Goal: Task Accomplishment & Management: Manage account settings

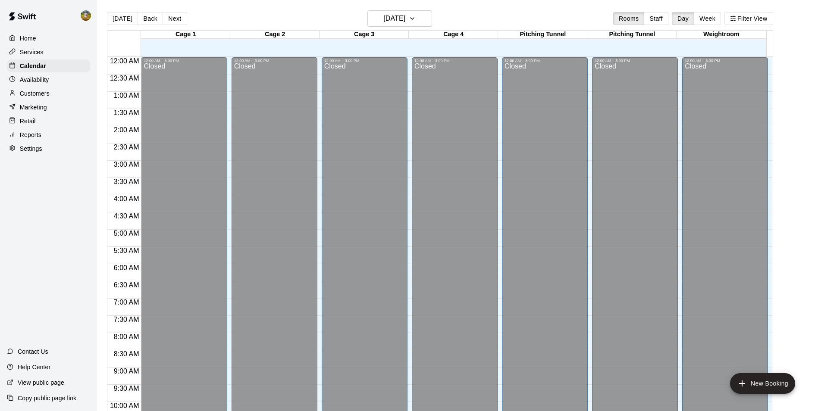
scroll to position [438, 0]
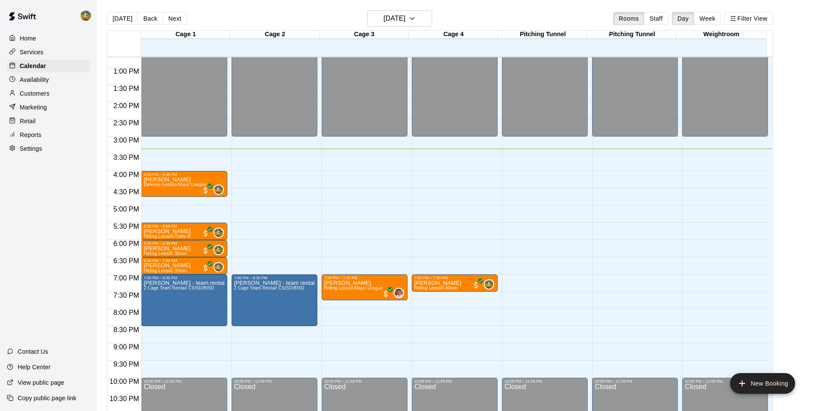
click at [52, 95] on div "Customers" at bounding box center [48, 93] width 83 height 13
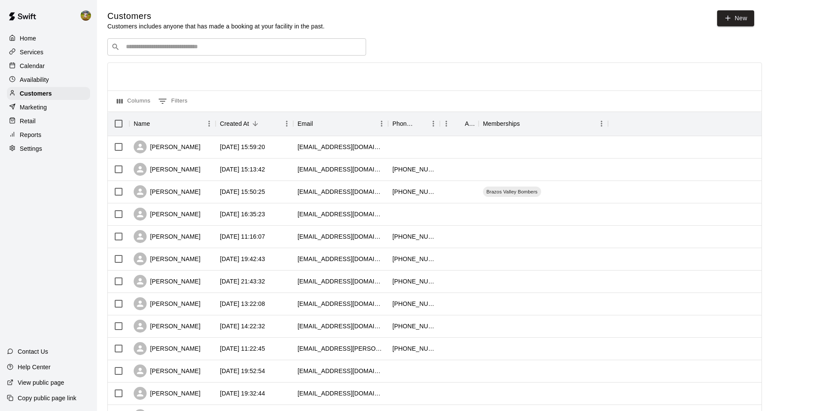
click at [175, 45] on input "Search customers by name or email" at bounding box center [242, 47] width 239 height 9
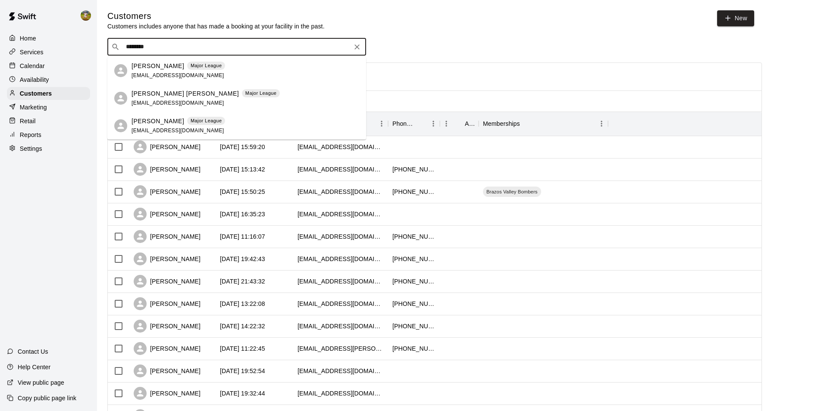
click at [203, 50] on input "********" at bounding box center [236, 47] width 226 height 9
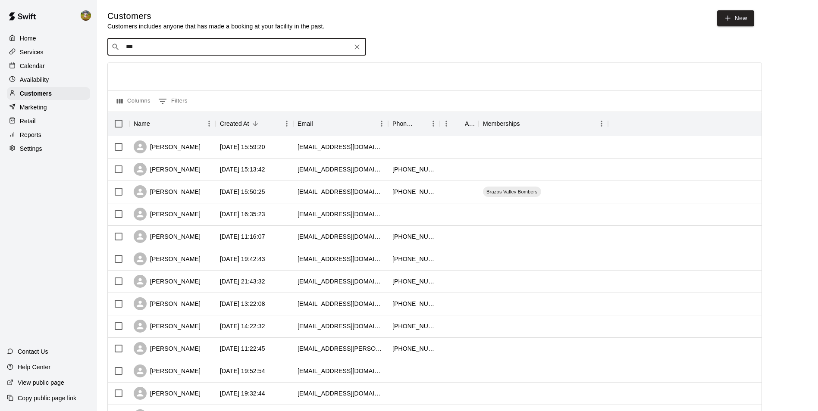
type input "****"
click at [187, 67] on span "Triple-A" at bounding box center [199, 65] width 25 height 7
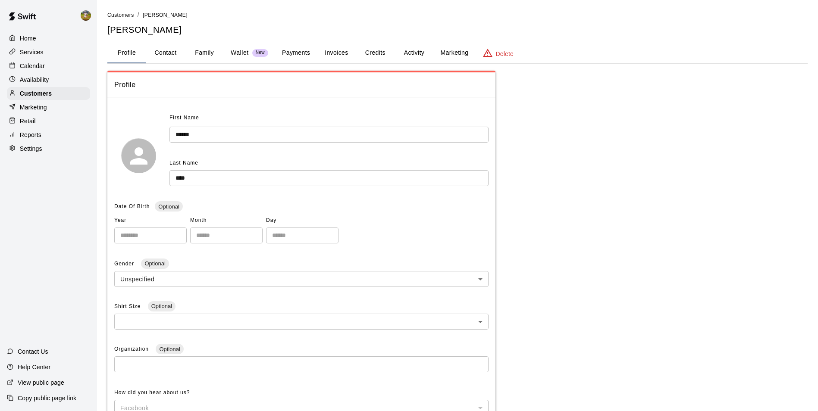
click at [407, 49] on button "Activity" at bounding box center [413, 53] width 39 height 21
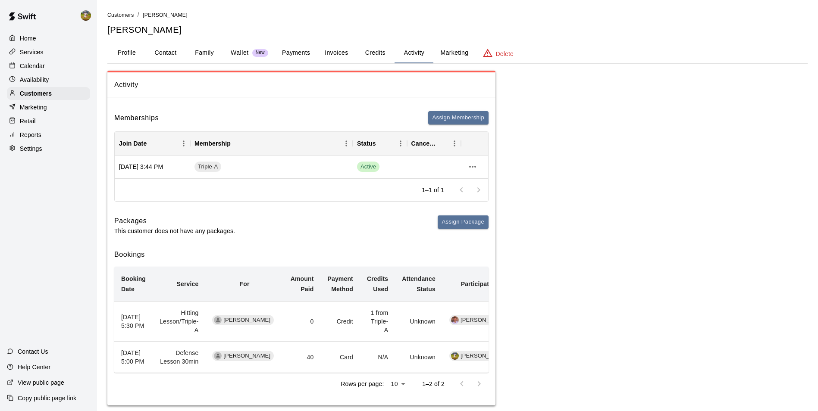
click at [309, 50] on button "Payments" at bounding box center [296, 53] width 42 height 21
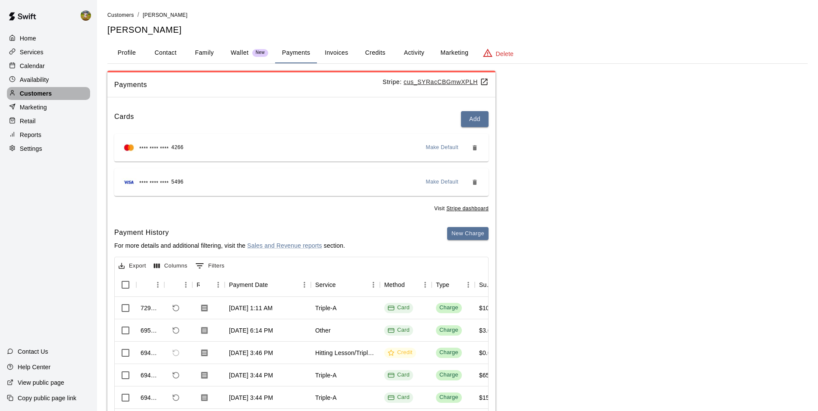
click at [39, 98] on p "Customers" at bounding box center [36, 93] width 32 height 9
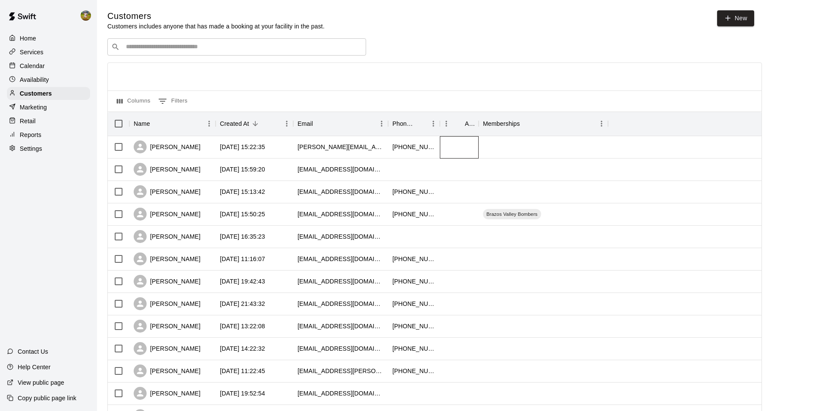
click at [466, 149] on div at bounding box center [459, 147] width 39 height 22
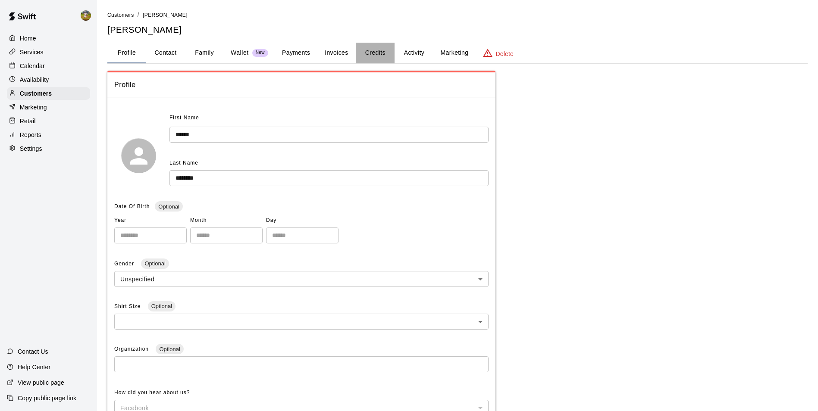
click at [377, 50] on button "Credits" at bounding box center [375, 53] width 39 height 21
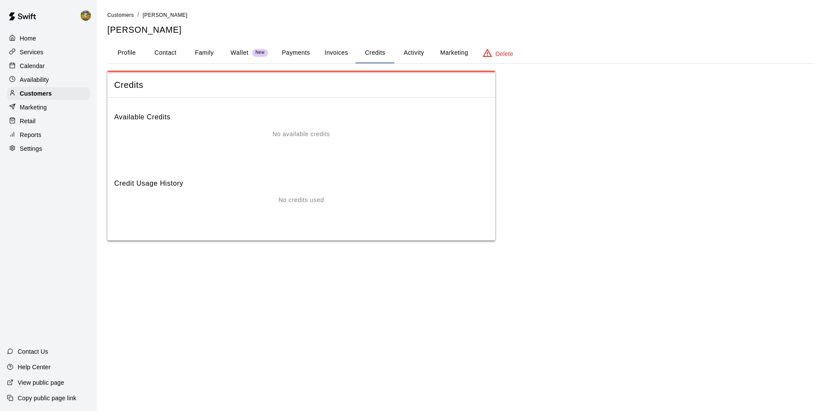
click at [344, 52] on button "Invoices" at bounding box center [336, 53] width 39 height 21
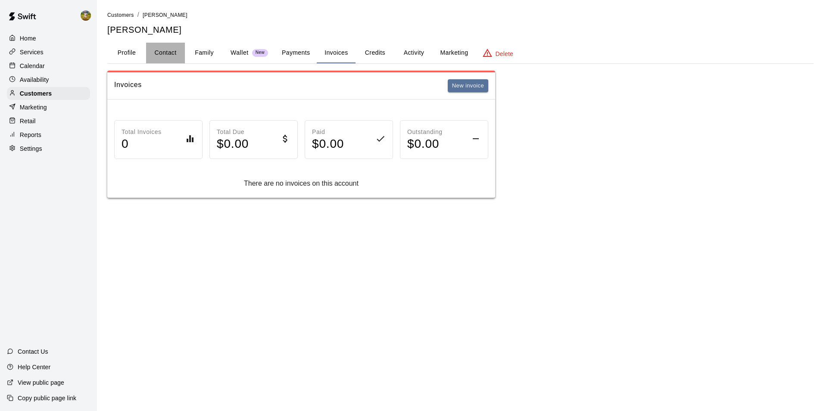
click at [167, 51] on button "Contact" at bounding box center [165, 53] width 39 height 21
select select "**"
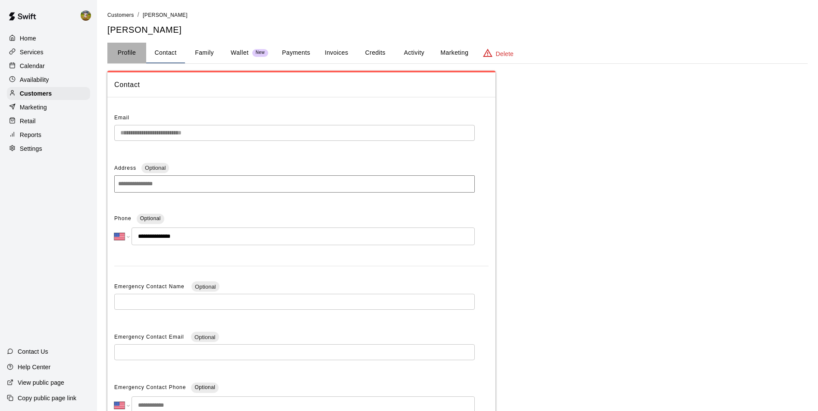
click at [129, 51] on button "Profile" at bounding box center [126, 53] width 39 height 21
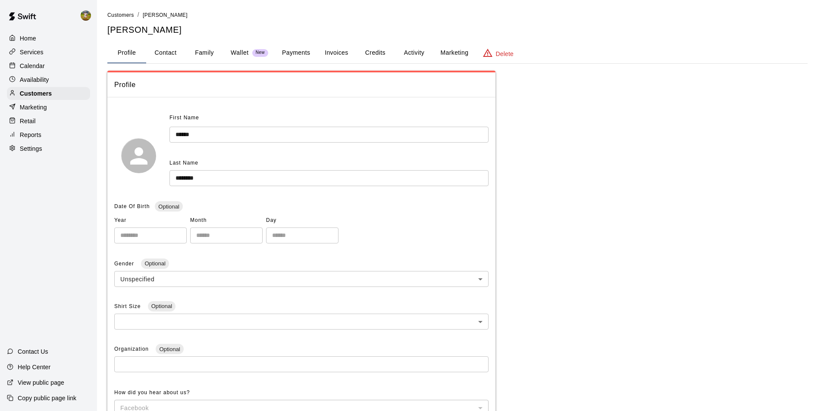
click at [409, 51] on button "Activity" at bounding box center [413, 53] width 39 height 21
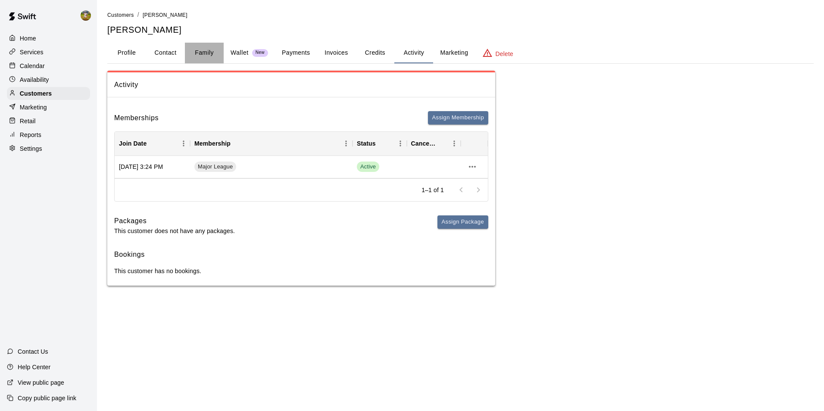
click at [206, 52] on button "Family" at bounding box center [204, 53] width 39 height 21
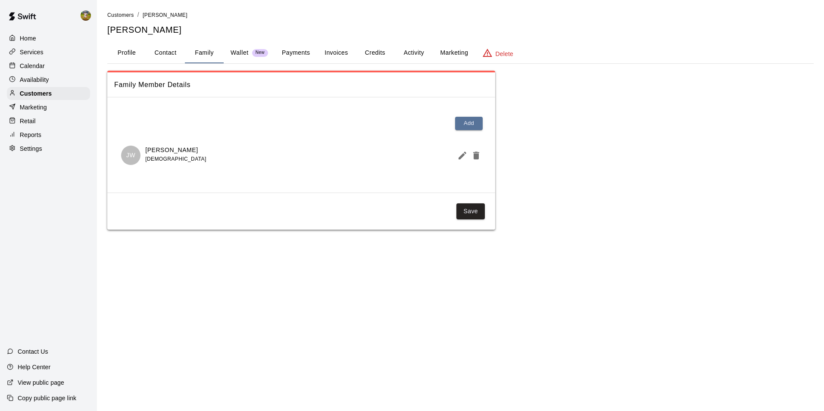
click at [130, 56] on button "Profile" at bounding box center [126, 53] width 39 height 21
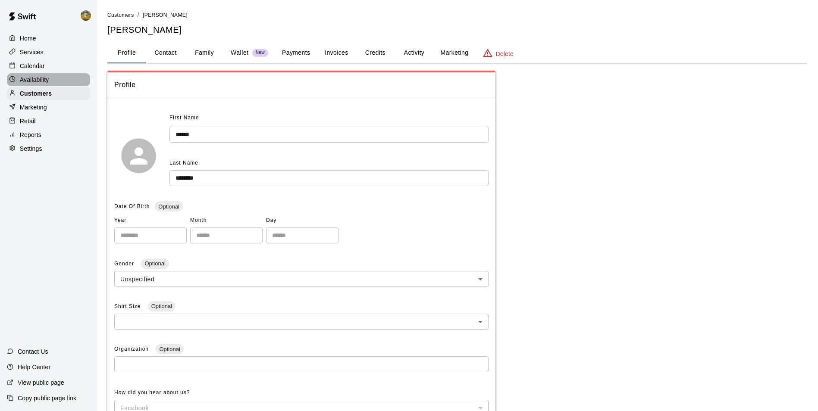
click at [44, 81] on p "Availability" at bounding box center [34, 79] width 29 height 9
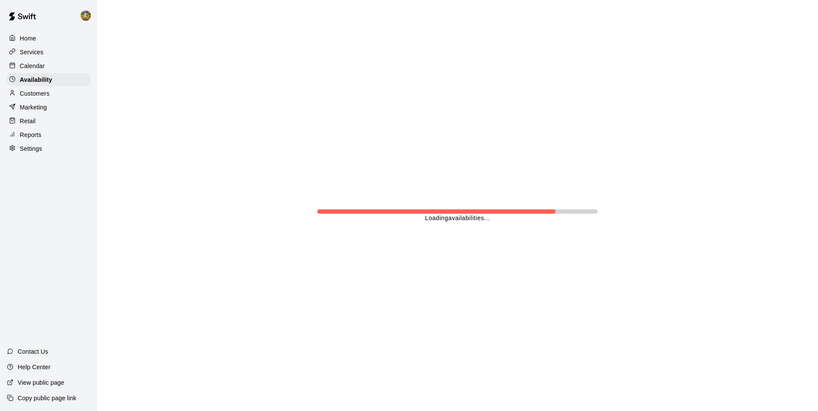
click at [44, 66] on p "Calendar" at bounding box center [32, 66] width 25 height 9
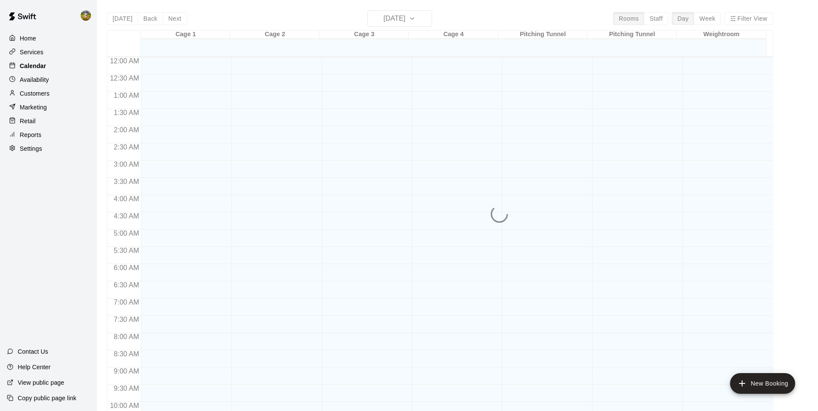
scroll to position [438, 0]
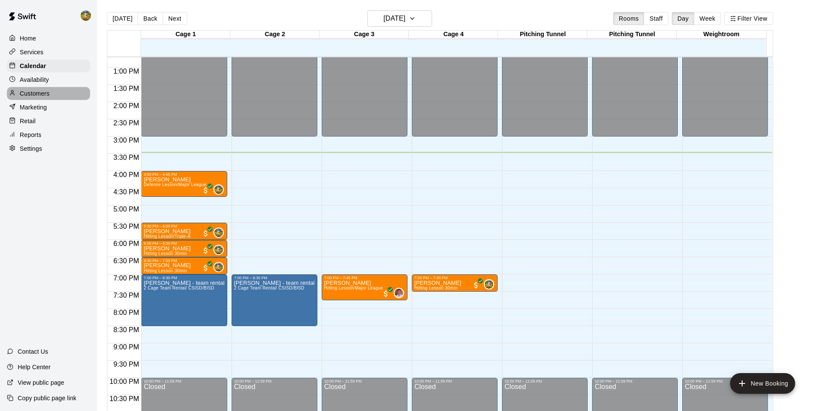
click at [50, 99] on div "Customers" at bounding box center [48, 93] width 83 height 13
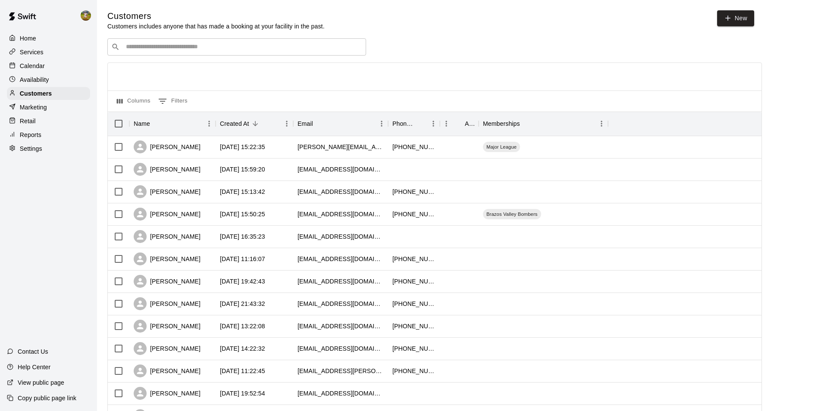
click at [52, 71] on div "Calendar" at bounding box center [48, 65] width 83 height 13
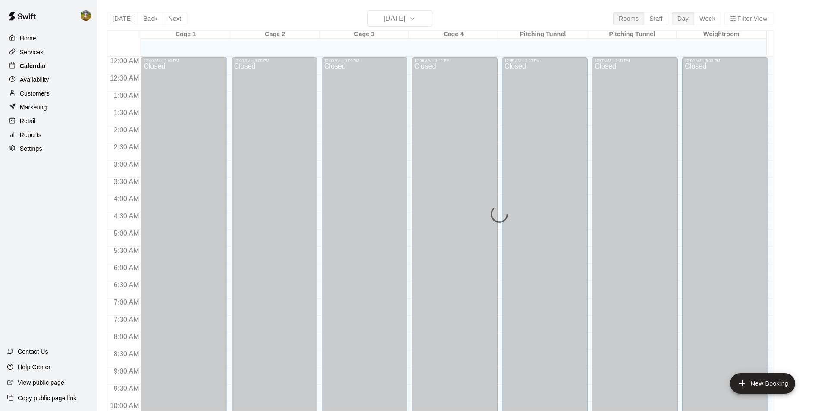
scroll to position [438, 0]
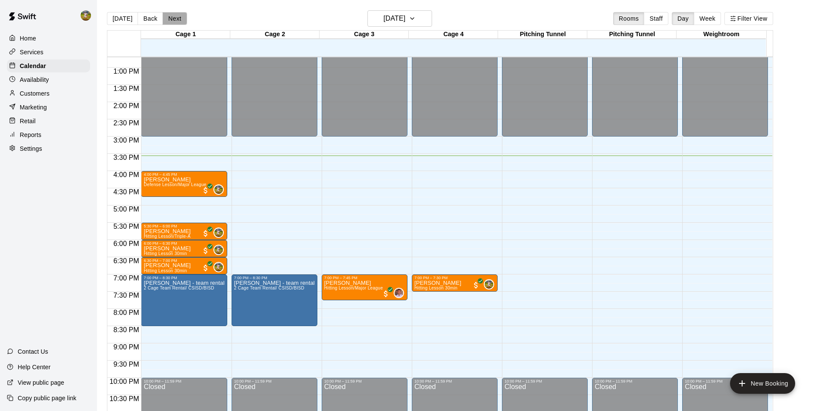
click at [172, 16] on button "Next" at bounding box center [174, 18] width 24 height 13
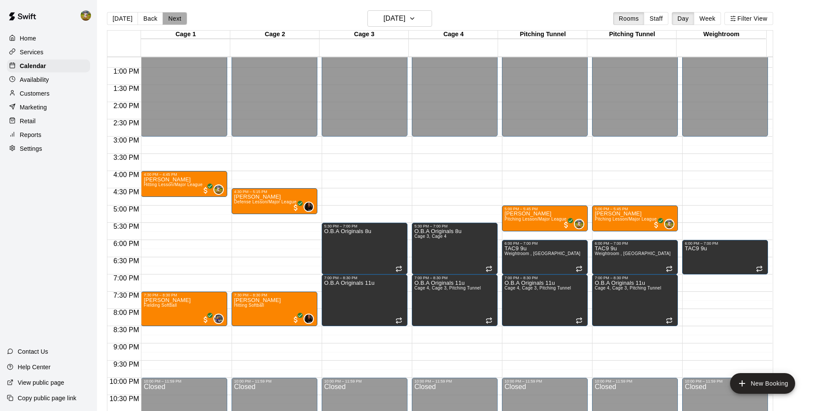
click at [172, 16] on button "Next" at bounding box center [174, 18] width 24 height 13
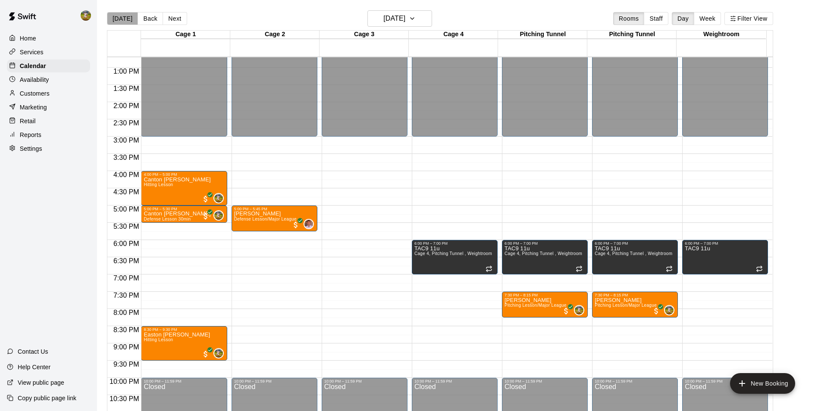
click at [125, 18] on button "[DATE]" at bounding box center [122, 18] width 31 height 13
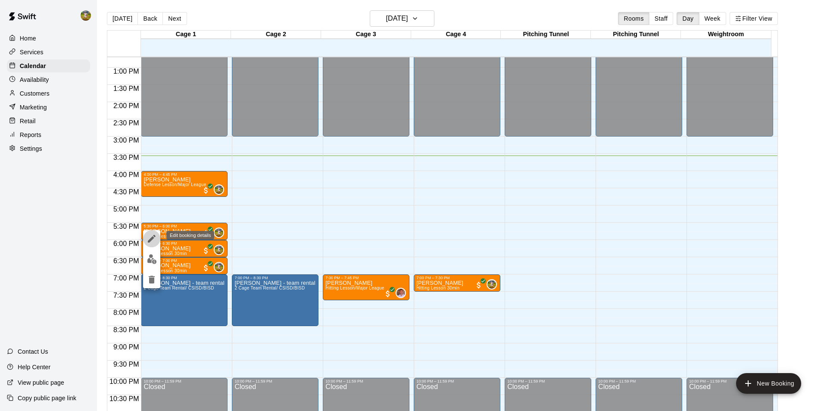
click at [155, 240] on icon "edit" at bounding box center [152, 239] width 10 height 10
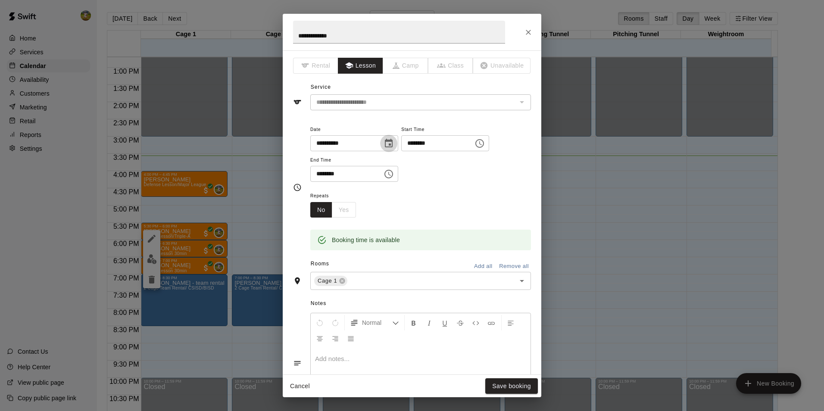
click at [393, 144] on icon "Choose date, selected date is Aug 20, 2025" at bounding box center [389, 143] width 8 height 9
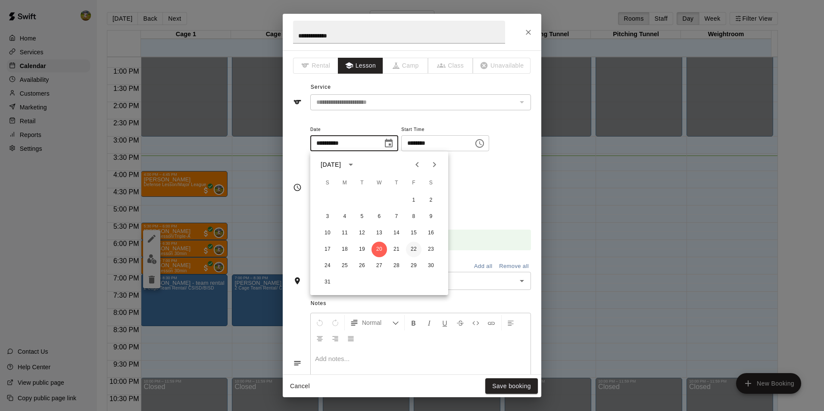
click at [409, 248] on button "22" at bounding box center [414, 250] width 16 height 16
type input "**********"
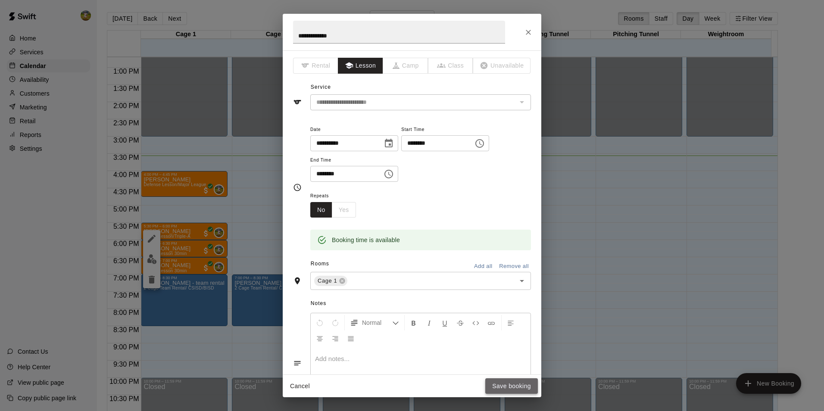
click at [510, 384] on button "Save booking" at bounding box center [511, 386] width 53 height 16
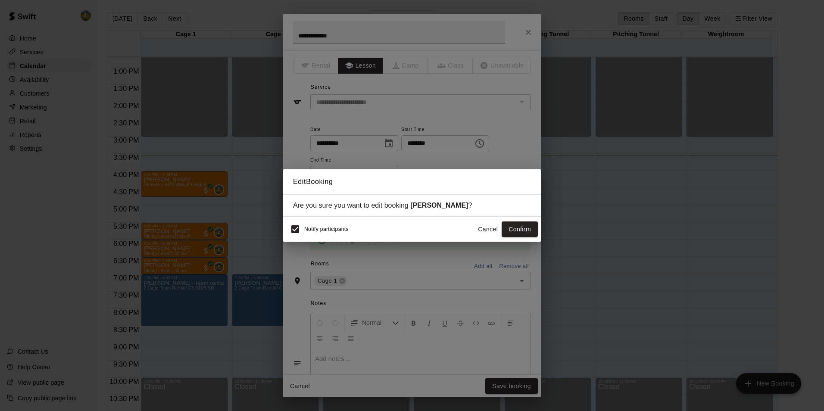
click at [519, 239] on div "Notify participants Cancel Confirm" at bounding box center [412, 229] width 259 height 25
click at [519, 234] on button "Confirm" at bounding box center [520, 230] width 36 height 16
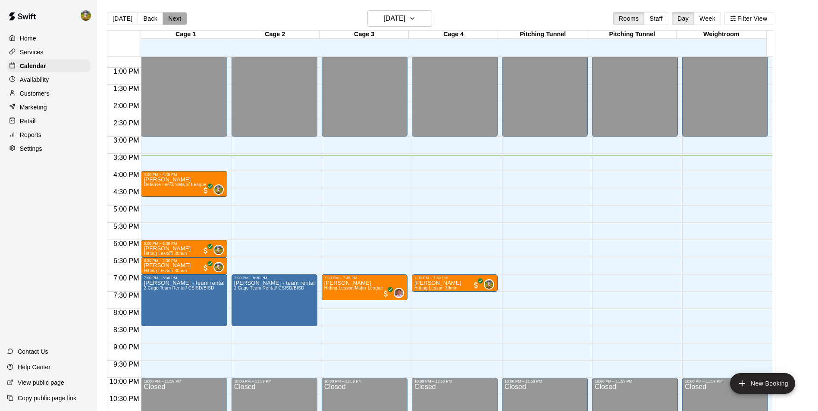
click at [180, 22] on button "Next" at bounding box center [174, 18] width 24 height 13
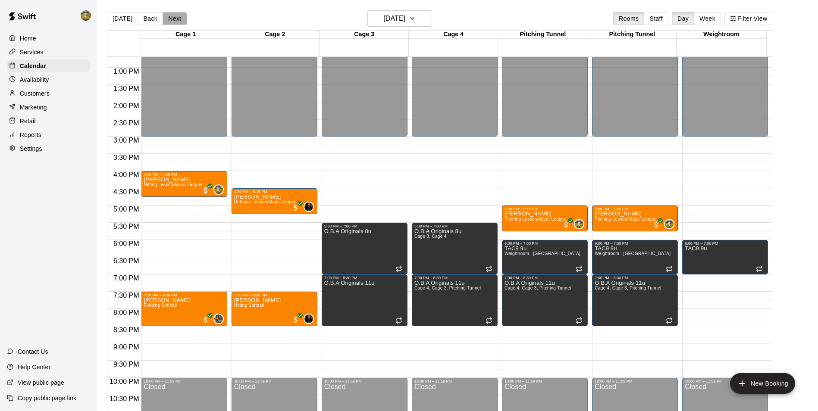
click at [178, 20] on button "Next" at bounding box center [174, 18] width 24 height 13
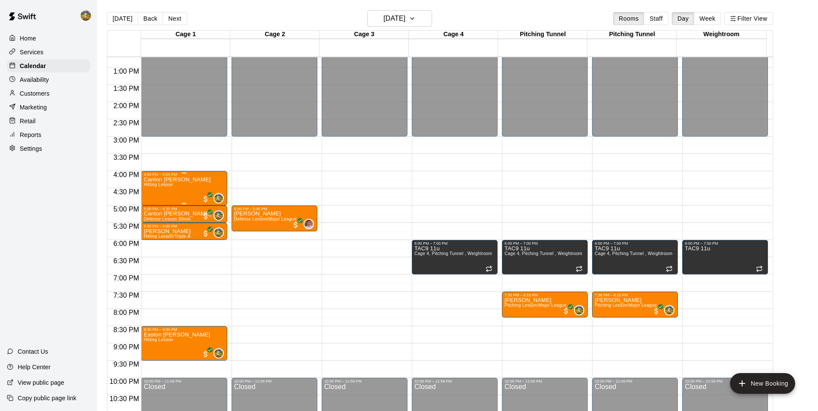
click at [176, 180] on p "Canton [PERSON_NAME]" at bounding box center [177, 180] width 67 height 0
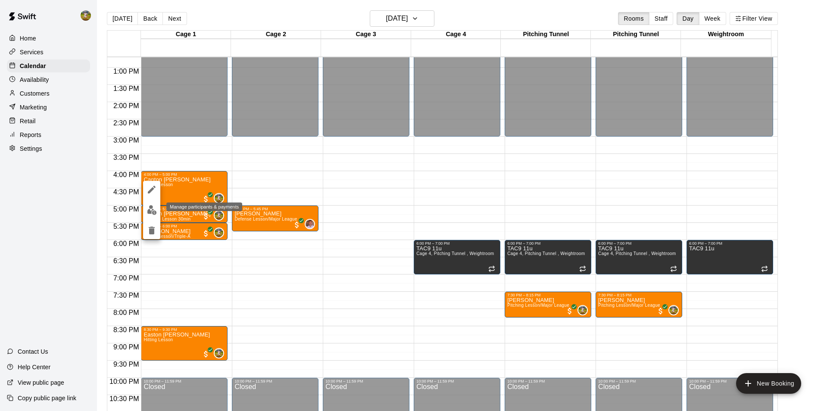
click at [152, 208] on img "edit" at bounding box center [152, 210] width 10 height 10
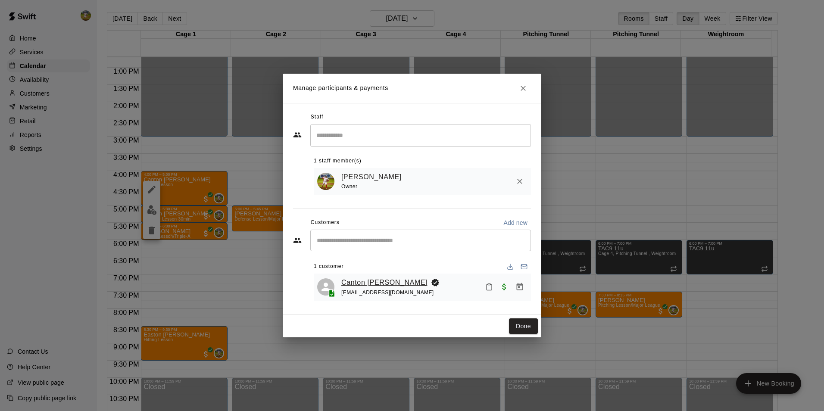
click at [354, 283] on link "Canton [PERSON_NAME]" at bounding box center [384, 282] width 86 height 11
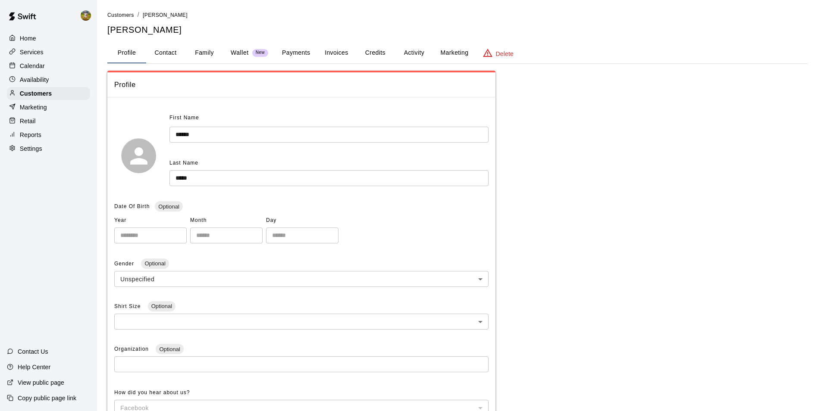
click at [377, 50] on button "Credits" at bounding box center [375, 53] width 39 height 21
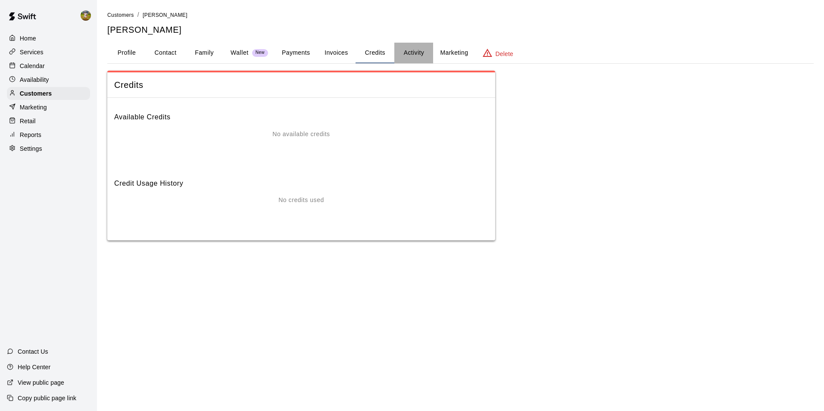
click at [404, 50] on button "Activity" at bounding box center [413, 53] width 39 height 21
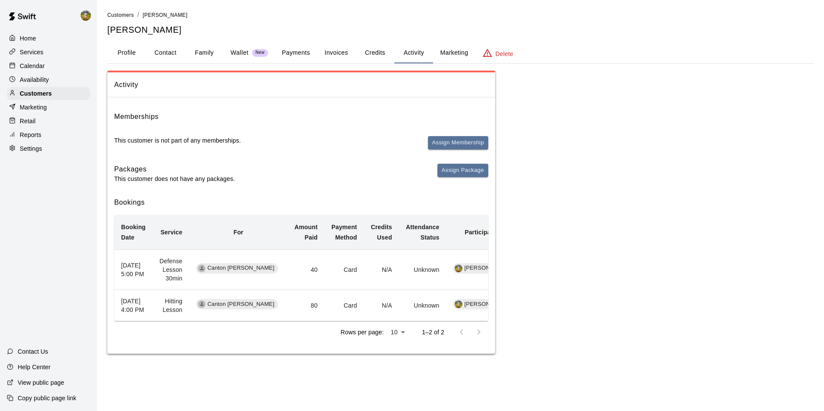
click at [200, 52] on button "Family" at bounding box center [204, 53] width 39 height 21
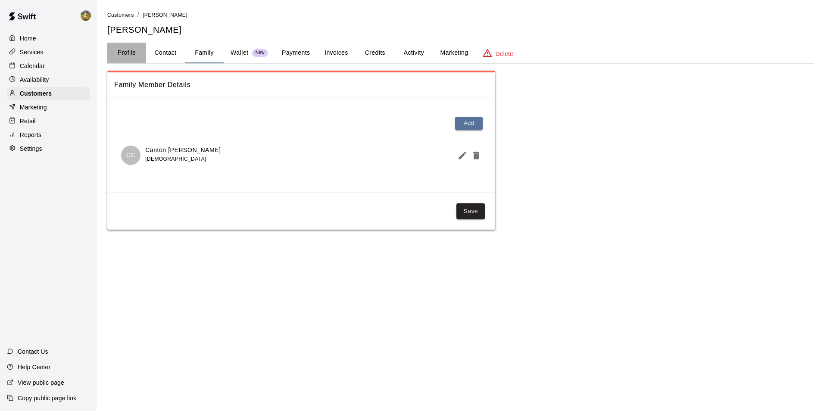
click at [127, 51] on button "Profile" at bounding box center [126, 53] width 39 height 21
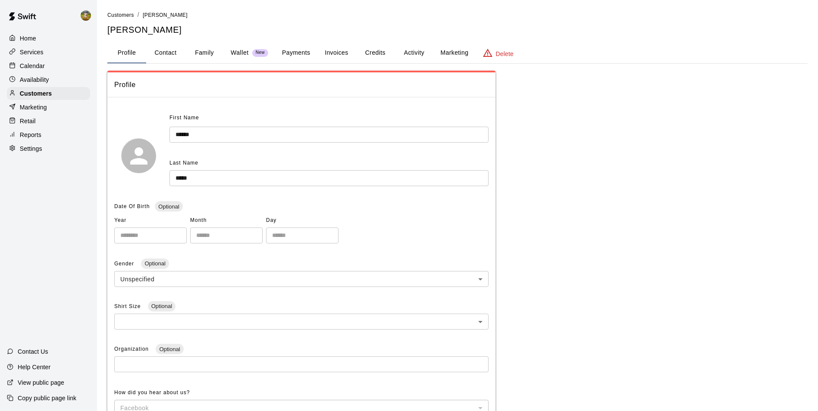
click at [49, 67] on div "Calendar" at bounding box center [48, 65] width 83 height 13
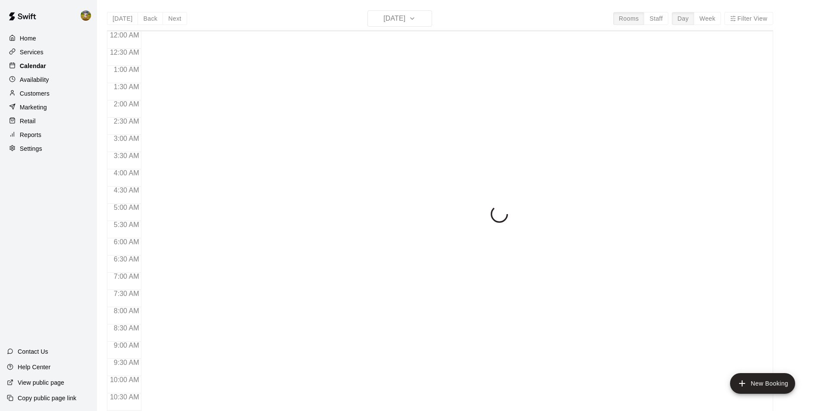
scroll to position [438, 0]
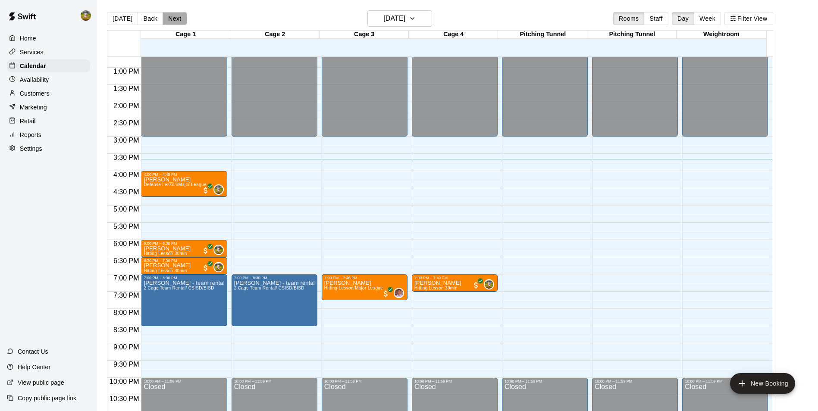
click at [167, 17] on button "Next" at bounding box center [174, 18] width 24 height 13
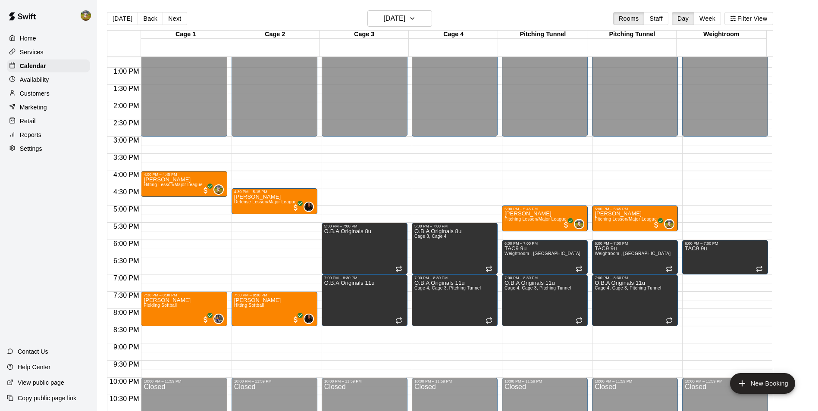
click at [156, 12] on button "Back" at bounding box center [149, 18] width 25 height 13
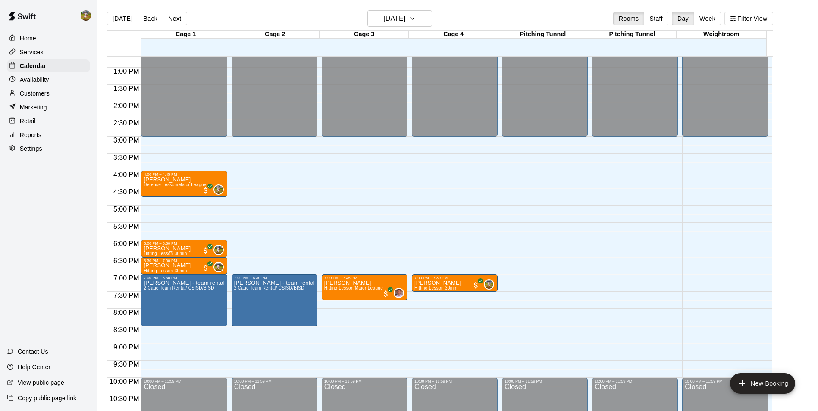
click at [155, 11] on div "[DATE] Back [DATE][DATE] Rooms Staff Day Week Filter View" at bounding box center [440, 20] width 666 height 20
click at [172, 17] on button "Next" at bounding box center [174, 18] width 24 height 13
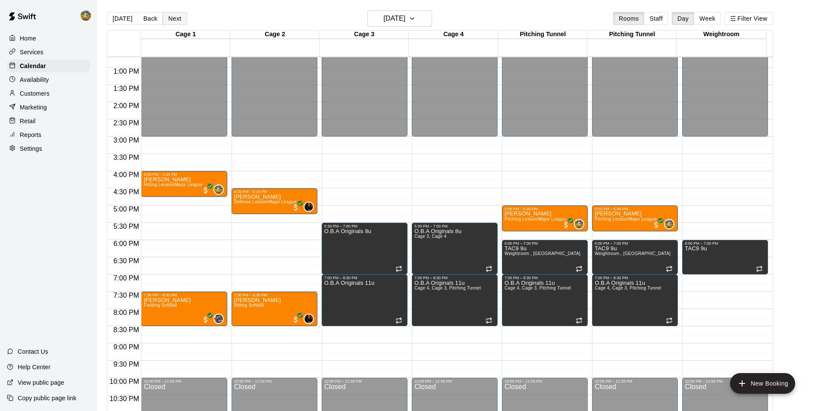
click at [172, 17] on button "Next" at bounding box center [174, 18] width 24 height 13
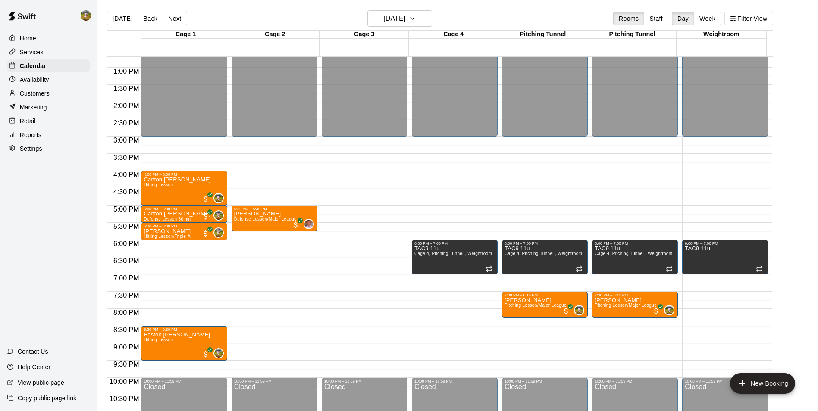
click at [171, 17] on button "Next" at bounding box center [174, 18] width 24 height 13
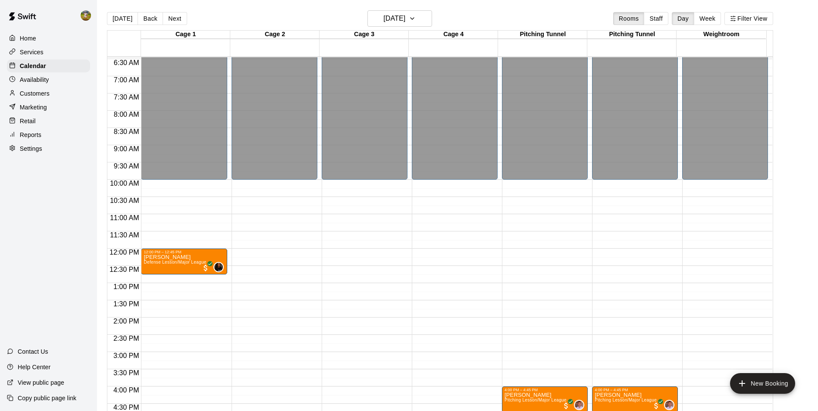
scroll to position [266, 0]
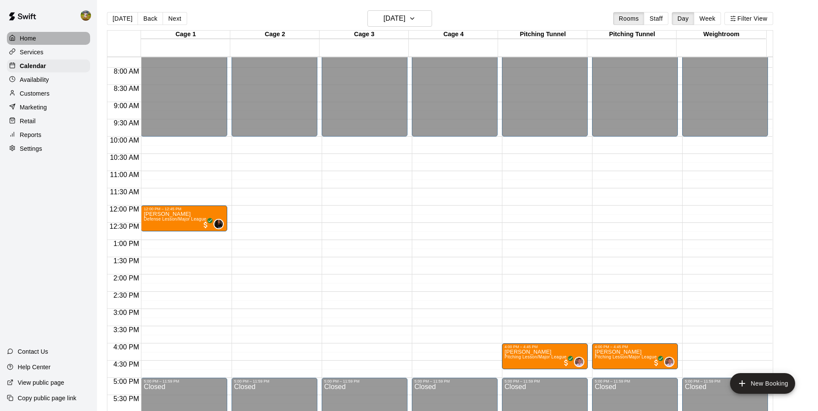
click at [42, 38] on div "Home" at bounding box center [48, 38] width 83 height 13
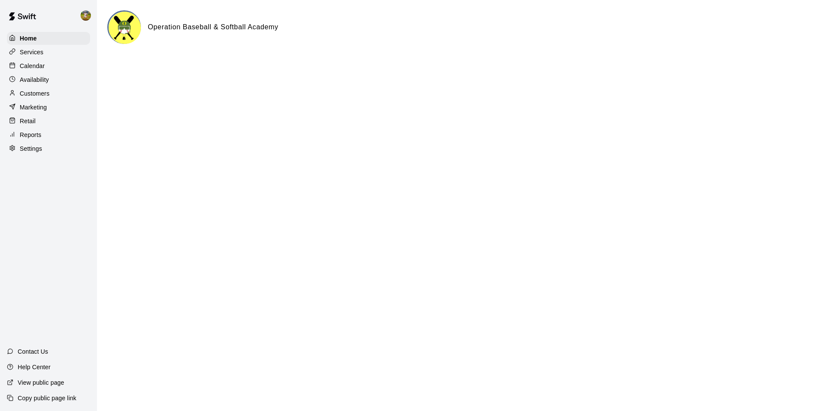
click at [39, 66] on p "Calendar" at bounding box center [32, 66] width 25 height 9
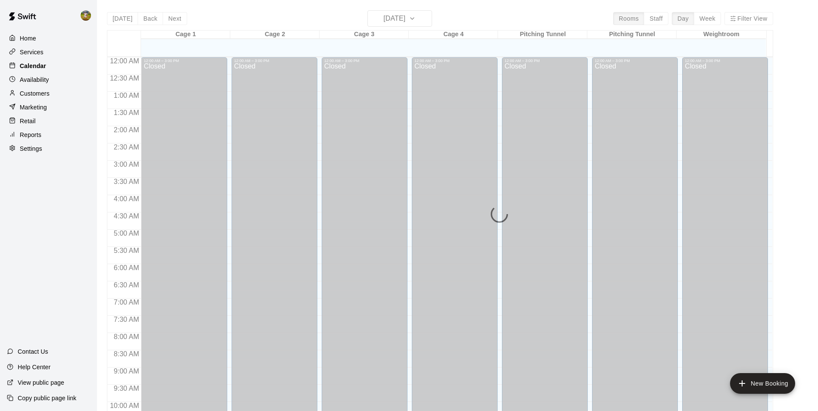
scroll to position [438, 0]
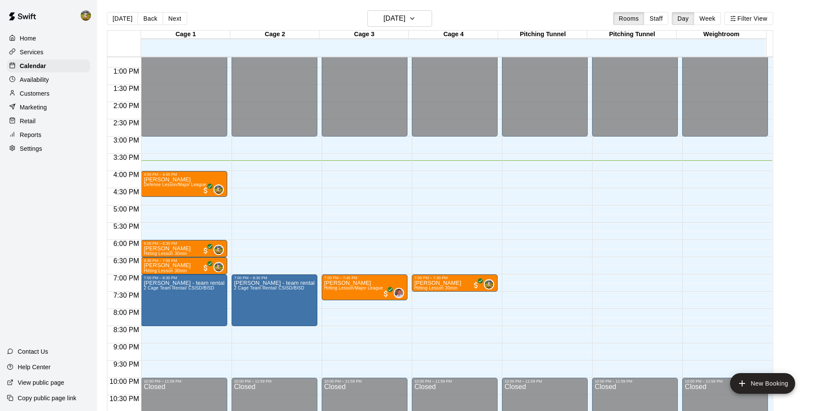
click at [77, 213] on div "Home Services Calendar Availability Customers Marketing Retail Reports Settings…" at bounding box center [48, 205] width 97 height 411
click at [55, 155] on div "Settings" at bounding box center [48, 148] width 83 height 13
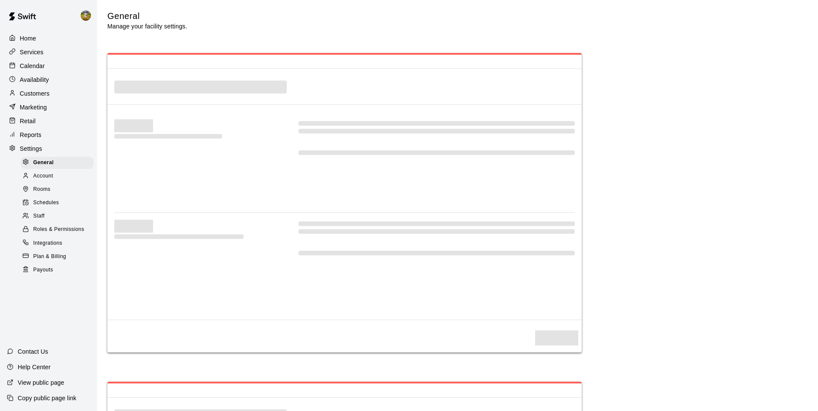
select select "**"
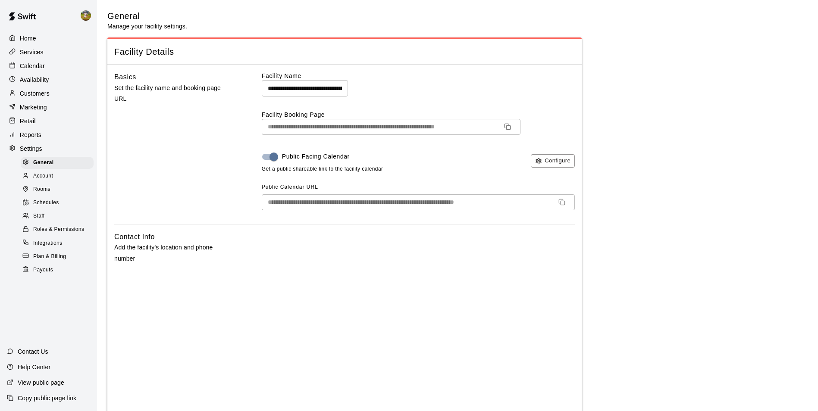
click at [52, 219] on div "Staff" at bounding box center [57, 216] width 73 height 12
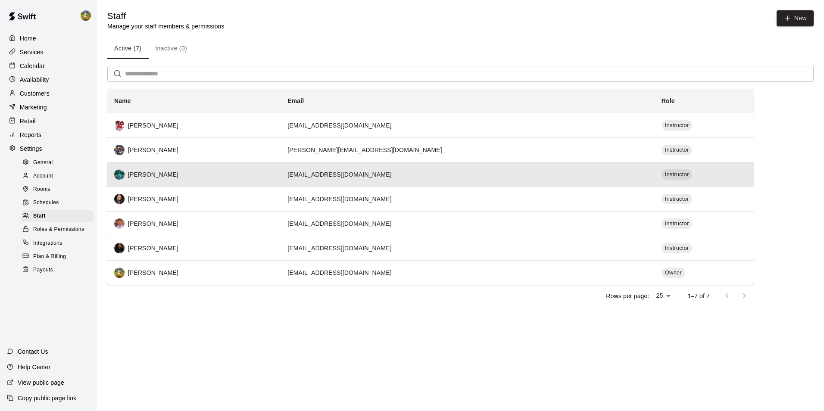
click at [390, 178] on td "[EMAIL_ADDRESS][DOMAIN_NAME]" at bounding box center [468, 174] width 374 height 25
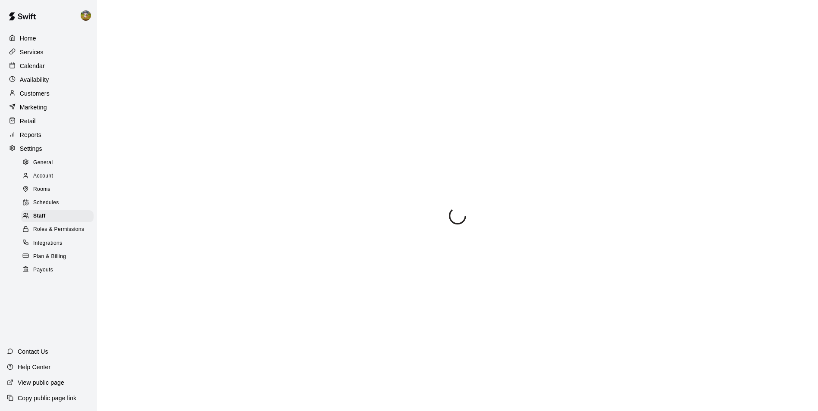
select select "**"
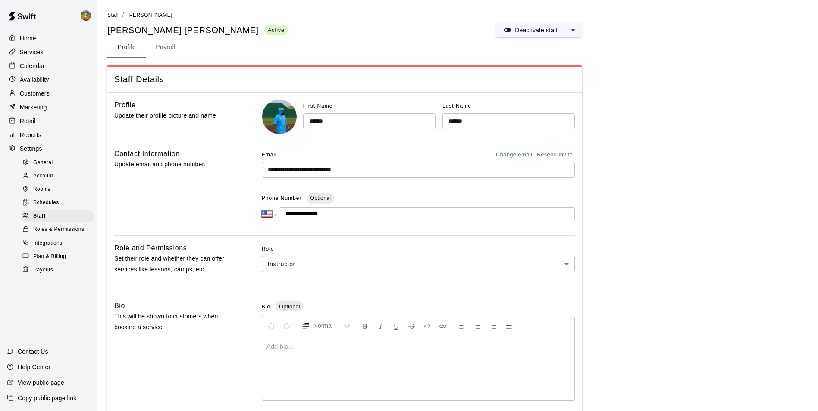
click at [514, 155] on button "Change email" at bounding box center [514, 154] width 41 height 13
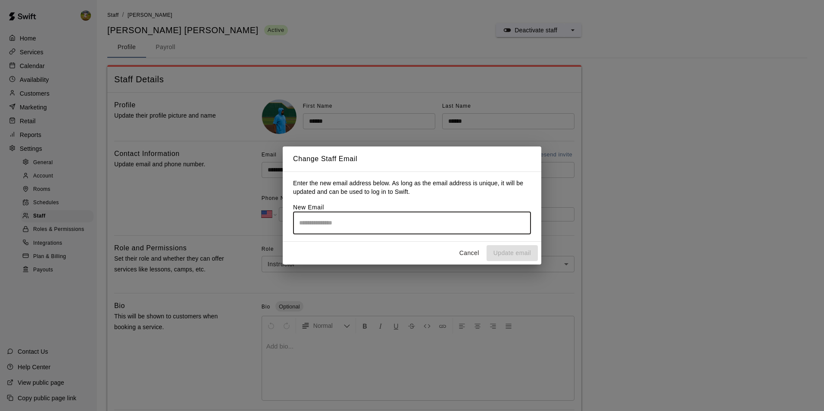
click at [410, 219] on input "email" at bounding box center [412, 223] width 238 height 23
type input "**********"
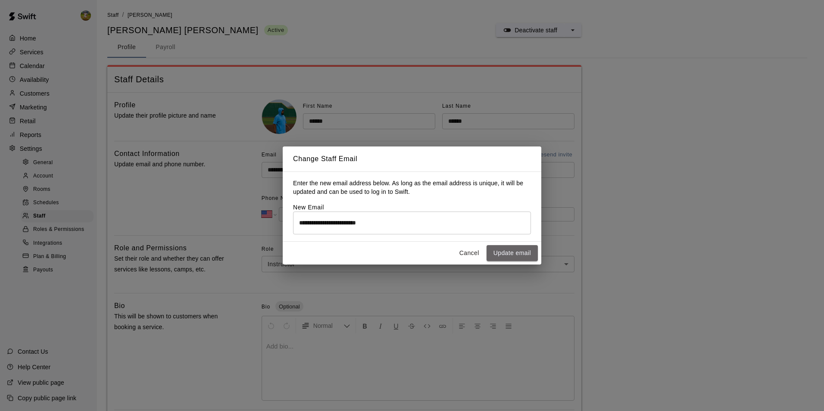
click at [503, 256] on button "Update email" at bounding box center [512, 253] width 51 height 16
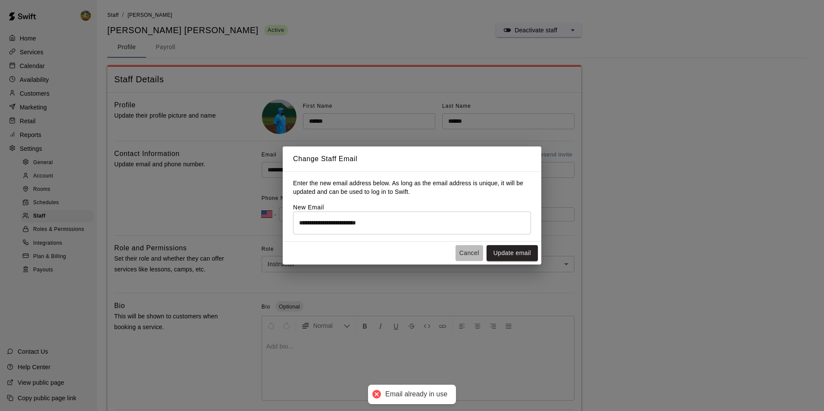
click at [473, 253] on button "Cancel" at bounding box center [470, 253] width 28 height 16
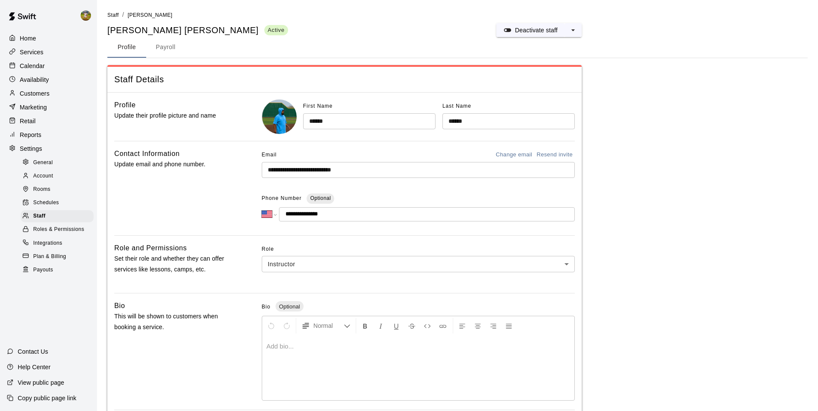
click at [500, 175] on input "**********" at bounding box center [418, 170] width 313 height 16
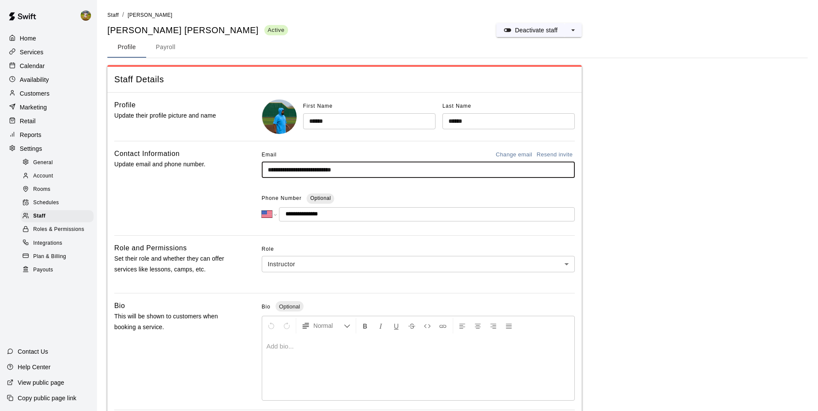
click at [499, 172] on input "**********" at bounding box center [418, 170] width 313 height 16
type input "*"
paste input "**********"
type input "**********"
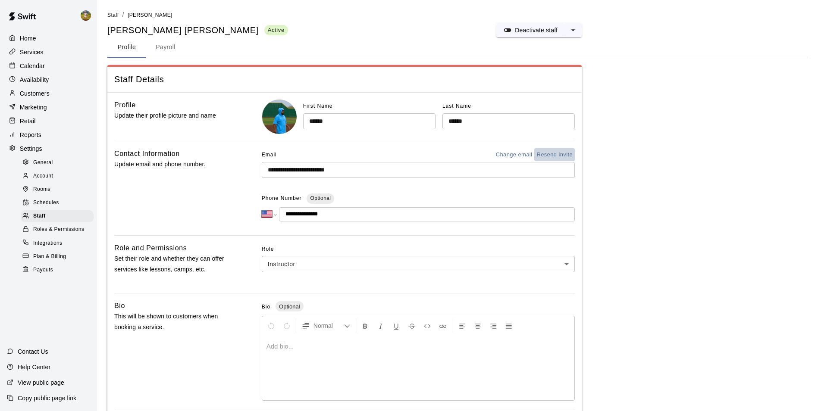
click at [562, 155] on button "Resend invite" at bounding box center [554, 154] width 41 height 13
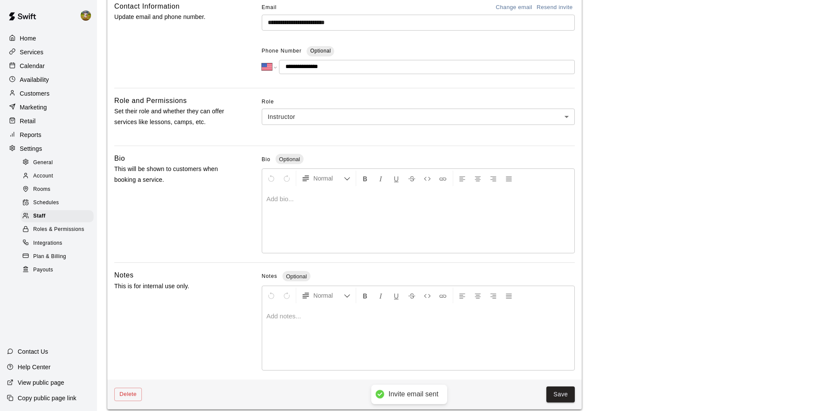
scroll to position [156, 0]
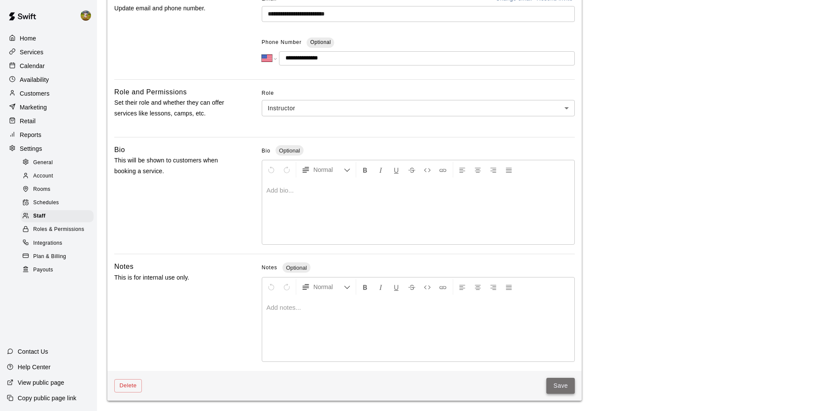
click at [569, 387] on button "Save" at bounding box center [560, 386] width 28 height 16
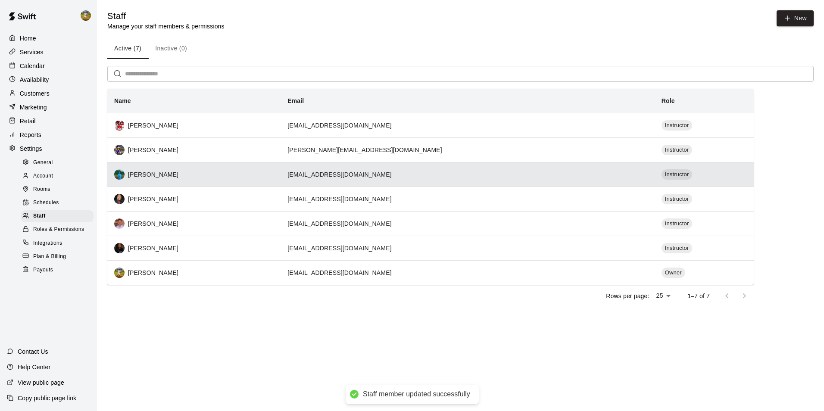
click at [361, 171] on td "[EMAIL_ADDRESS][DOMAIN_NAME]" at bounding box center [468, 174] width 374 height 25
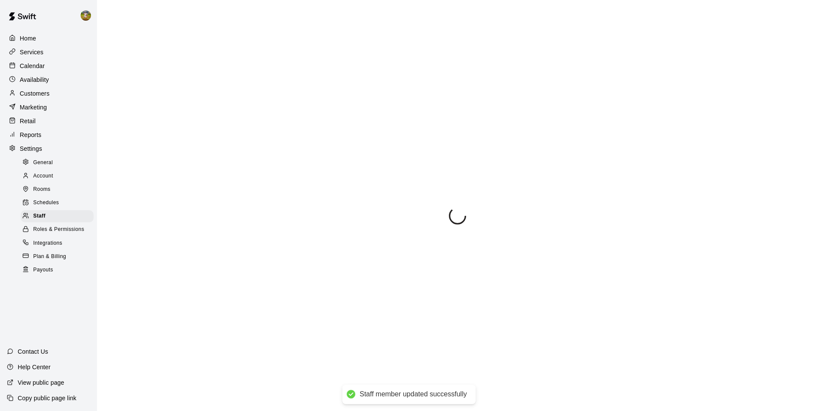
select select "**"
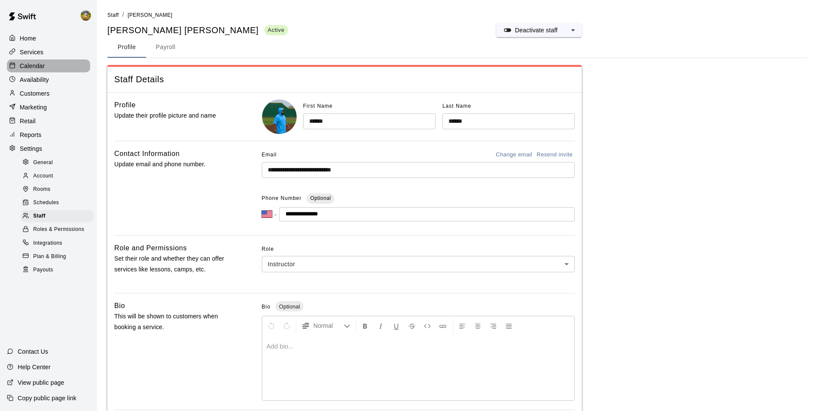
click at [36, 69] on p "Calendar" at bounding box center [32, 66] width 25 height 9
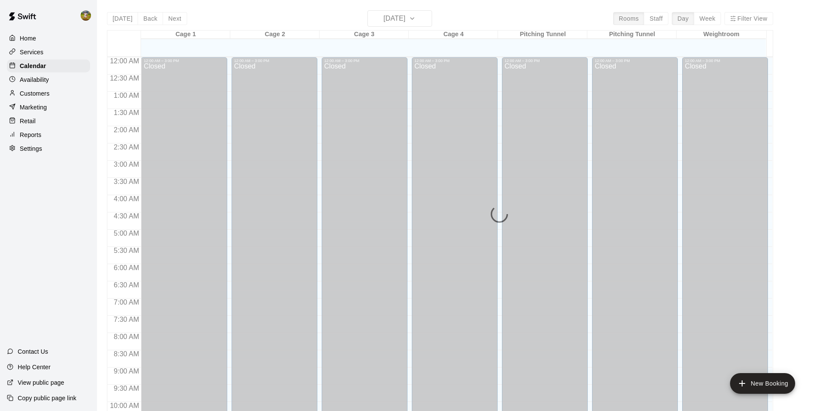
scroll to position [438, 0]
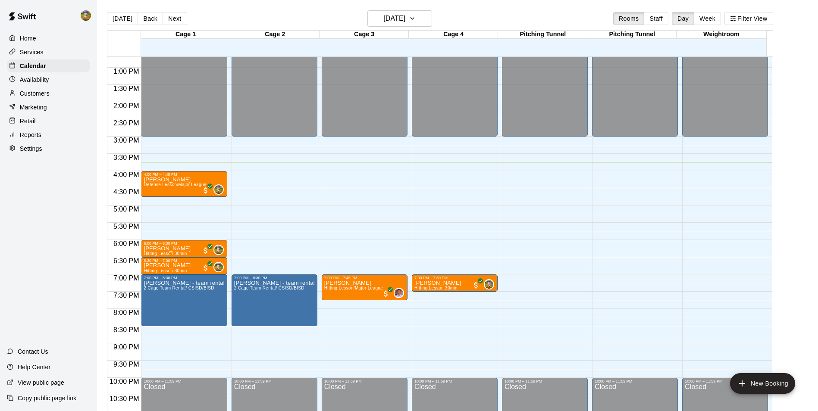
click at [36, 54] on p "Services" at bounding box center [32, 52] width 24 height 9
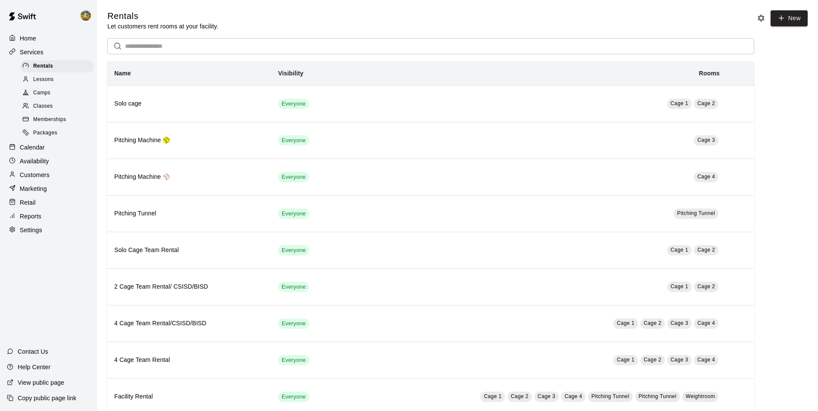
click at [65, 82] on div "Lessons" at bounding box center [57, 80] width 73 height 12
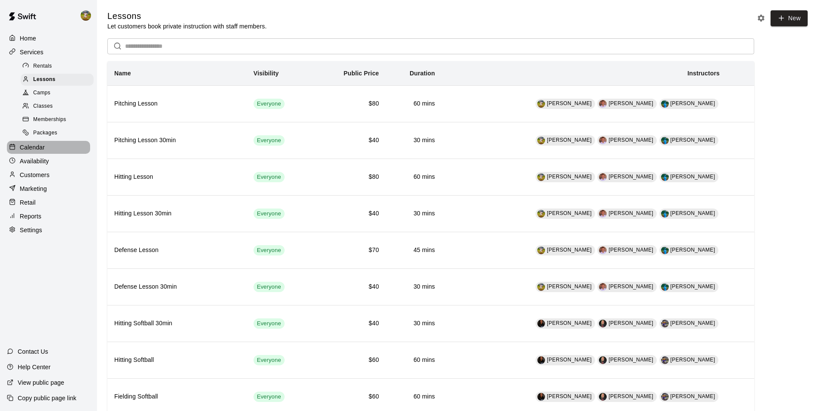
click at [51, 153] on div "Calendar" at bounding box center [48, 147] width 83 height 13
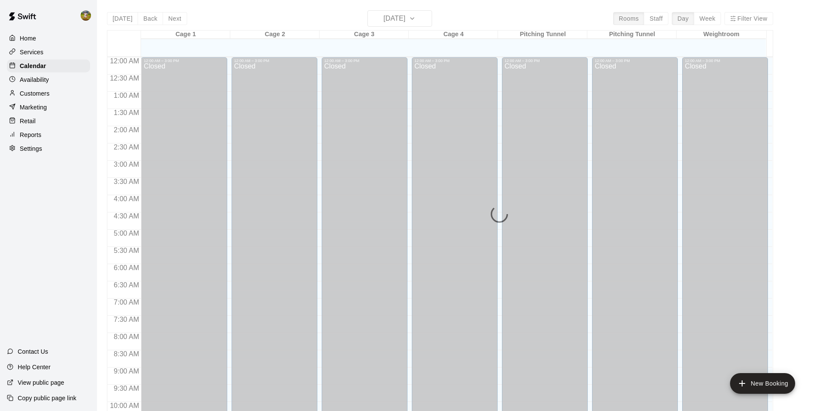
scroll to position [438, 0]
